Goal: Task Accomplishment & Management: Manage account settings

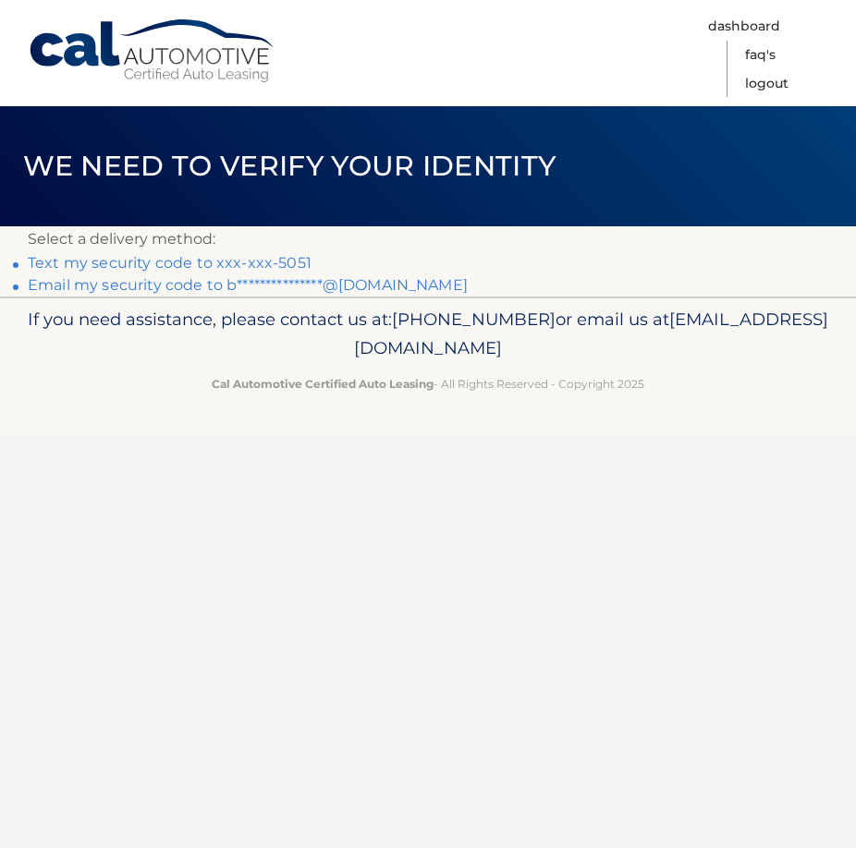
click at [275, 258] on link "Text my security code to xxx-xxx-5051" at bounding box center [170, 263] width 284 height 18
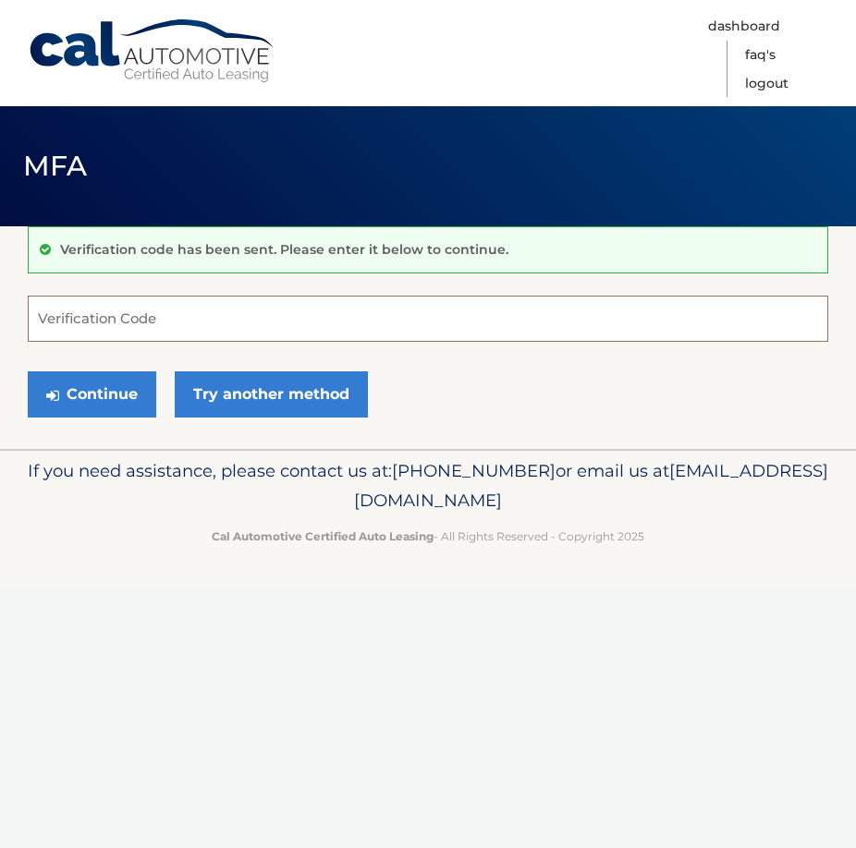
click at [80, 320] on input "Verification Code" at bounding box center [428, 319] width 800 height 46
type input "275096"
click at [73, 378] on button "Continue" at bounding box center [92, 394] width 128 height 46
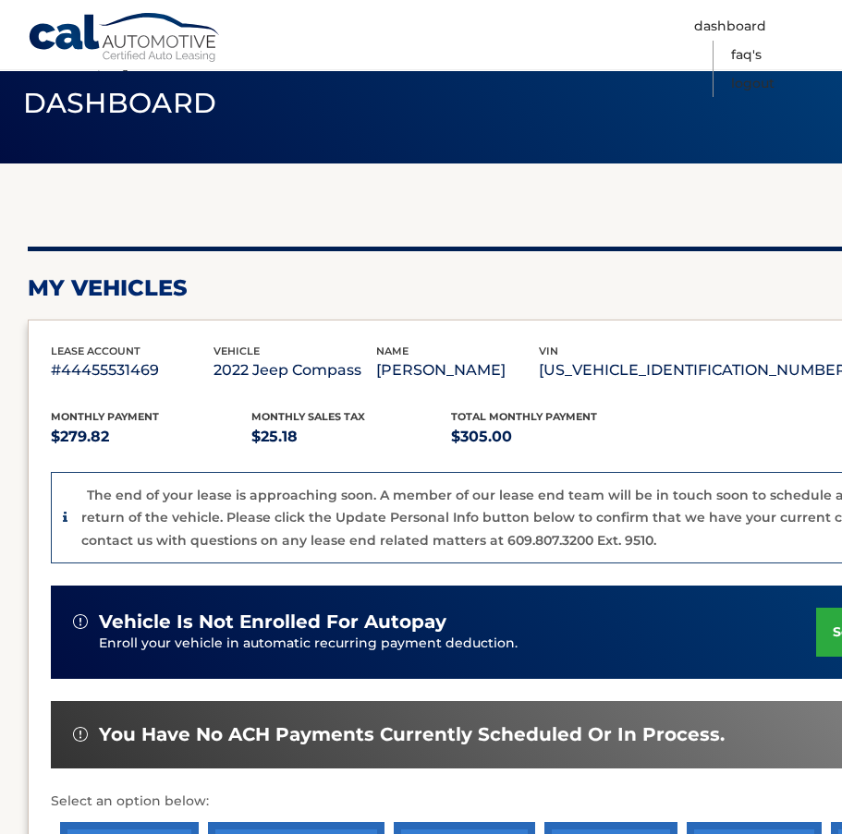
scroll to position [185, 0]
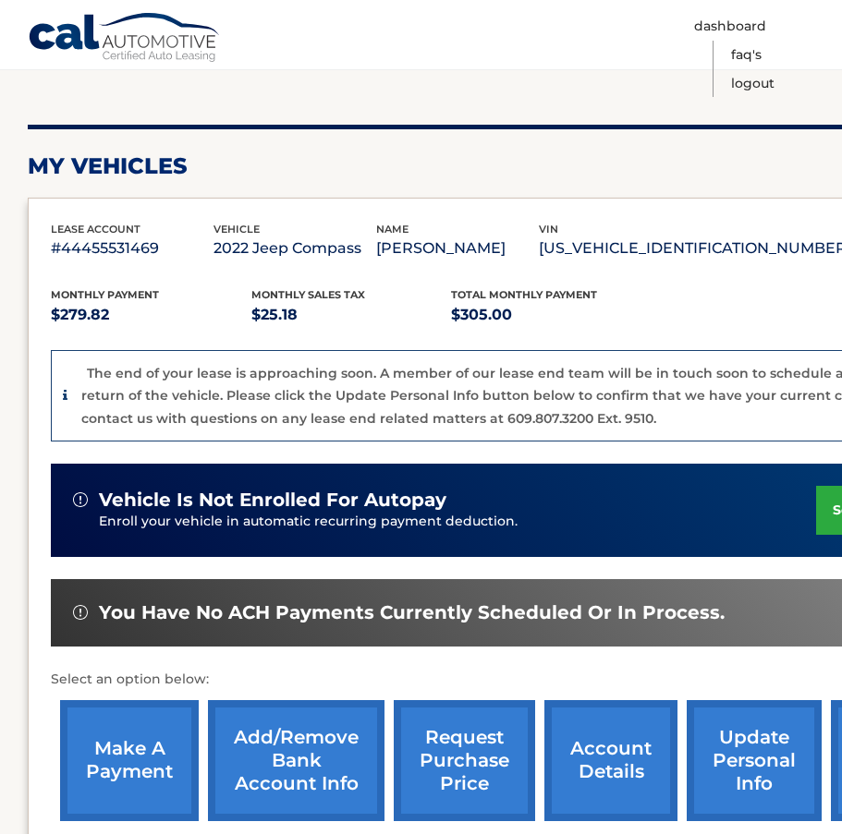
click at [114, 750] on link "make a payment" at bounding box center [129, 760] width 139 height 121
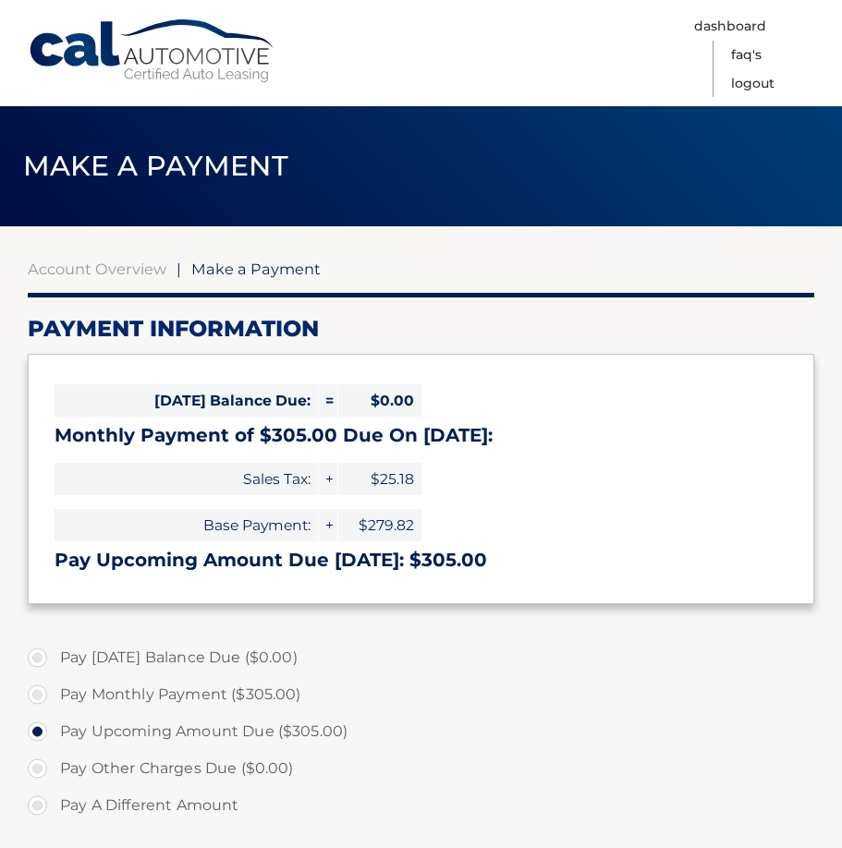
select select "MDM0NmJmYjItYWViOC00NDE0LWEwNzgtZTAyNzhiNTAyOTFm"
click at [758, 79] on link "Logout" at bounding box center [752, 83] width 43 height 29
